Goal: Information Seeking & Learning: Compare options

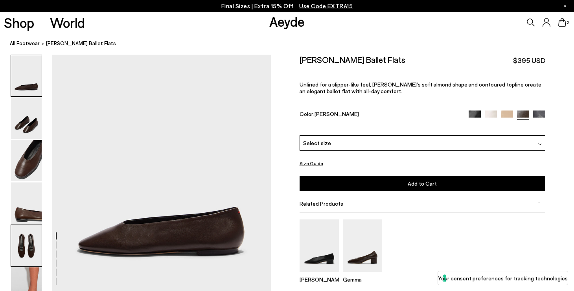
click at [25, 251] on img at bounding box center [26, 245] width 31 height 41
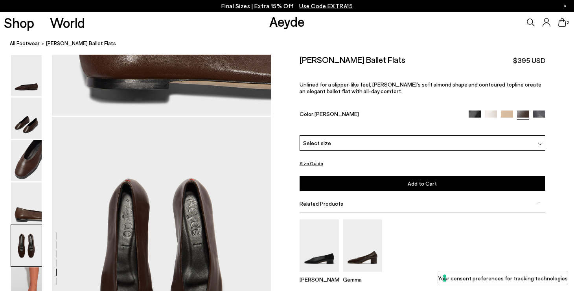
scroll to position [1118, 0]
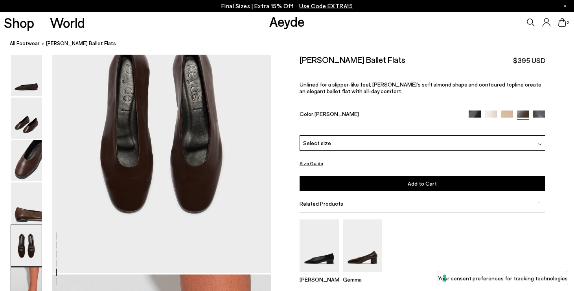
click at [35, 285] on img at bounding box center [26, 287] width 31 height 41
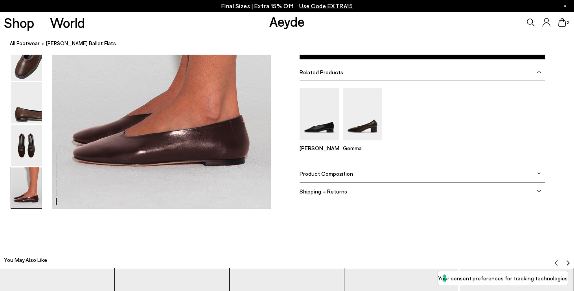
scroll to position [1406, 0]
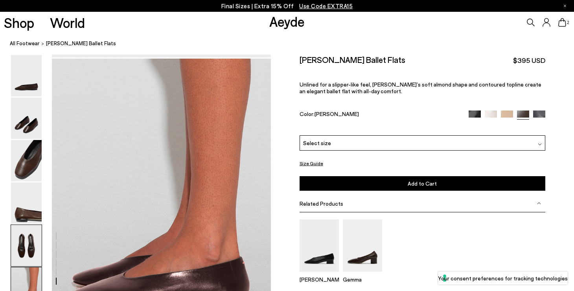
click at [27, 237] on img at bounding box center [26, 245] width 31 height 41
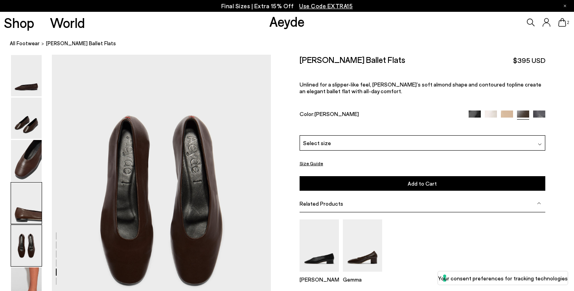
click at [31, 206] on img at bounding box center [26, 202] width 31 height 41
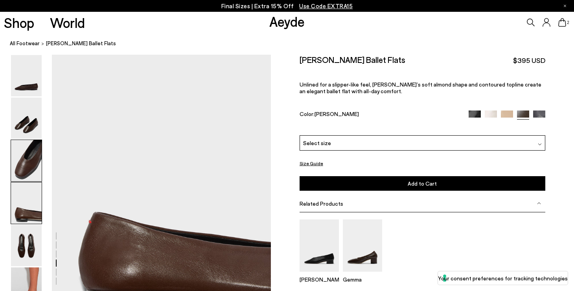
click at [31, 168] on img at bounding box center [26, 160] width 31 height 41
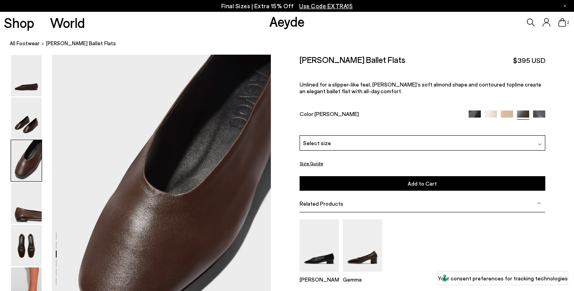
scroll to position [531, 0]
click at [535, 111] on img at bounding box center [539, 117] width 12 height 12
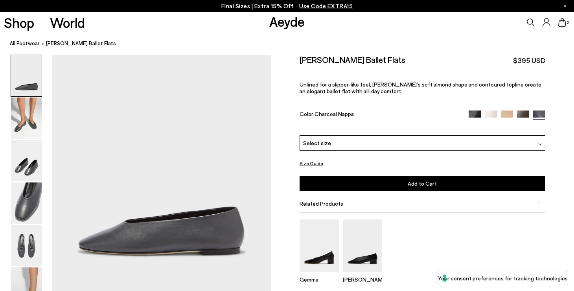
click at [477, 111] on img at bounding box center [475, 117] width 12 height 12
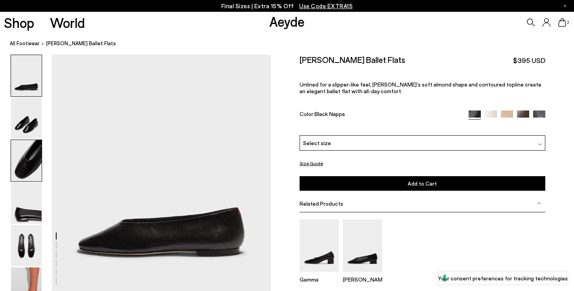
click at [32, 170] on img at bounding box center [26, 160] width 31 height 41
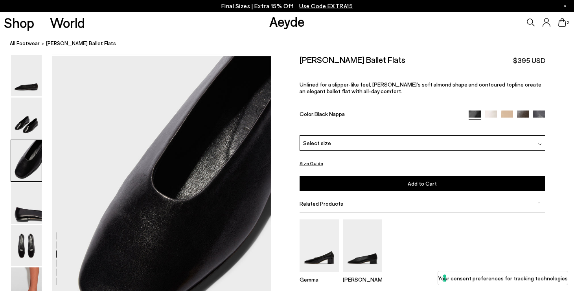
scroll to position [531, 0]
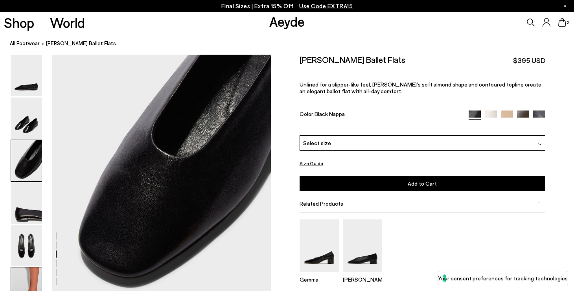
click at [33, 275] on img at bounding box center [26, 287] width 31 height 41
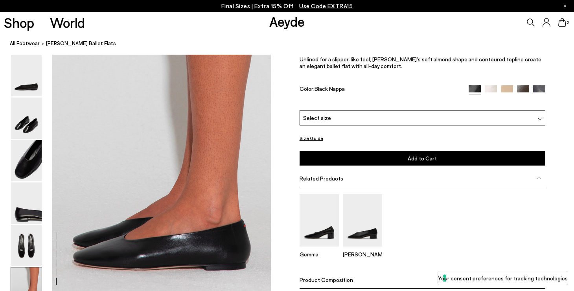
scroll to position [1395, 0]
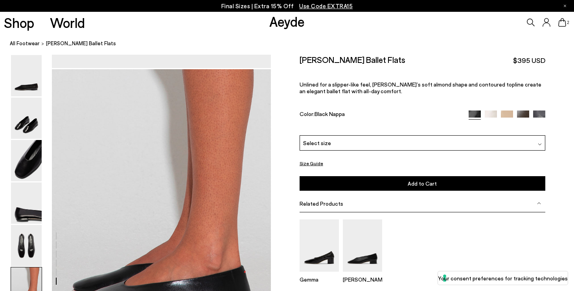
click at [537, 111] on img at bounding box center [539, 117] width 12 height 12
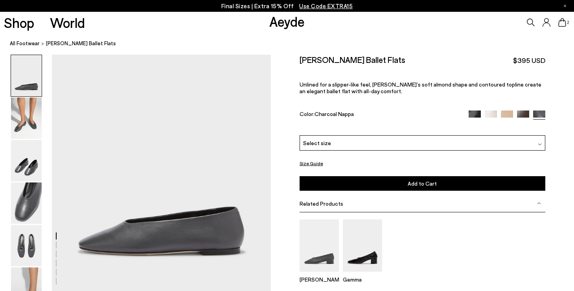
click at [524, 111] on img at bounding box center [523, 117] width 12 height 12
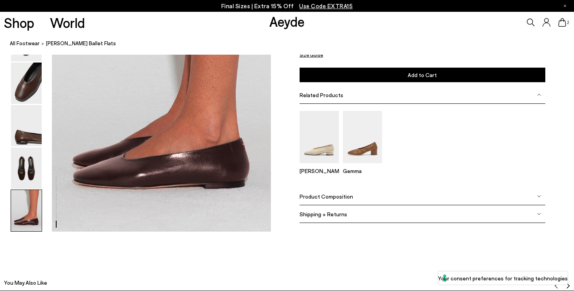
scroll to position [1432, 0]
